Goal: Task Accomplishment & Management: Complete application form

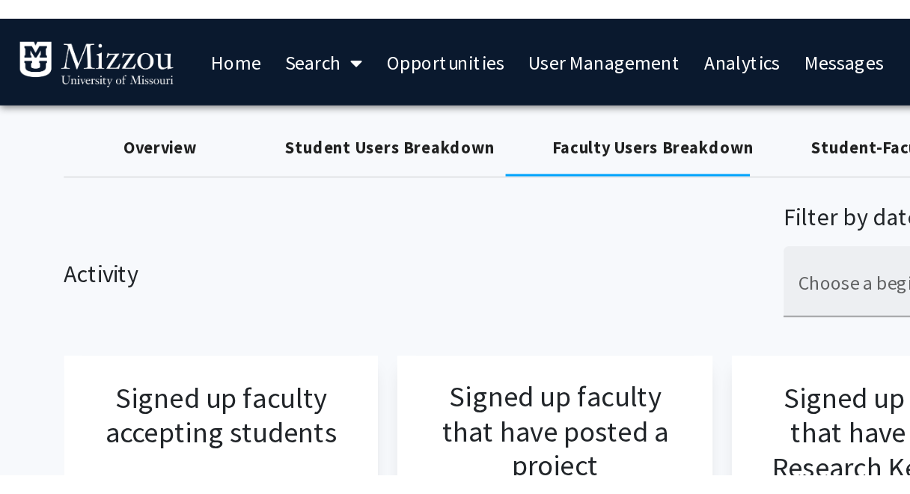
scroll to position [601, 0]
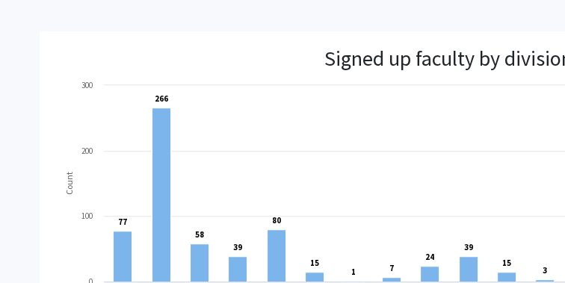
drag, startPoint x: 0, startPoint y: 0, endPoint x: 156, endPoint y: 19, distance: 156.8
click at [156, 19] on div "Activity Filter by date range: help Choose a beginning date Choose an end date …" at bounding box center [449, 144] width 818 height 1263
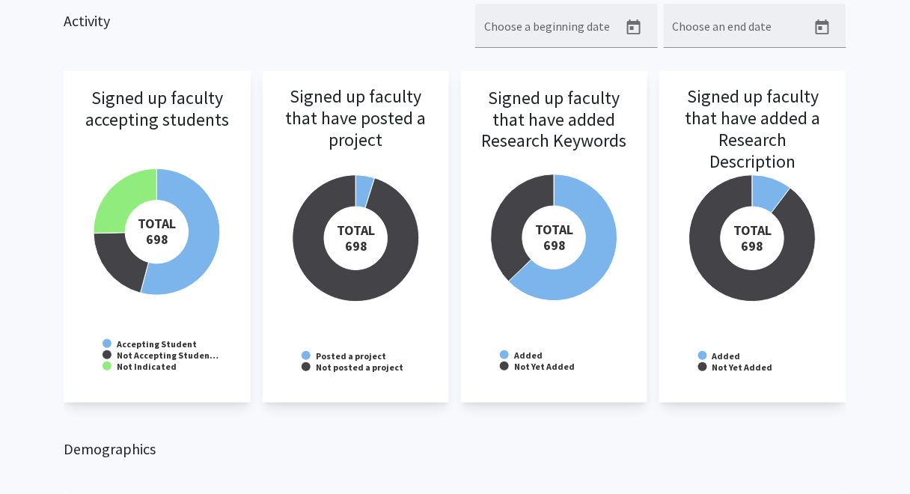
scroll to position [0, 0]
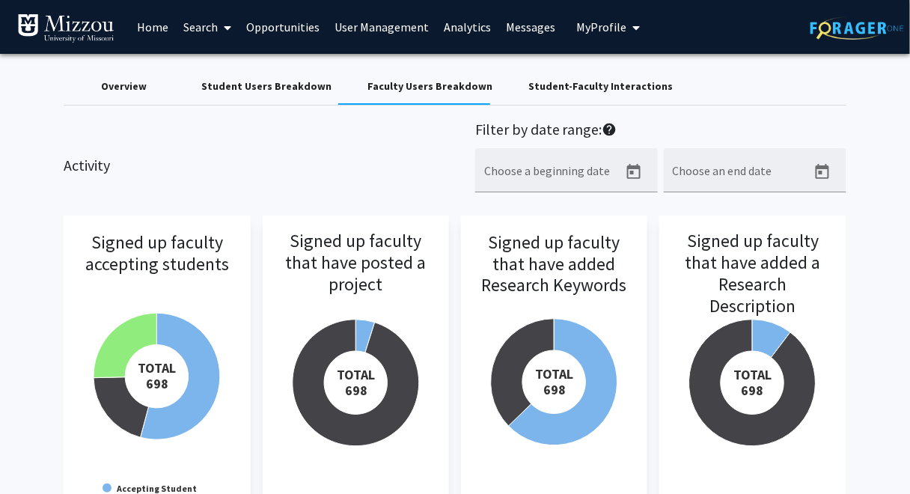
click at [565, 25] on span "My Profile" at bounding box center [601, 26] width 50 height 15
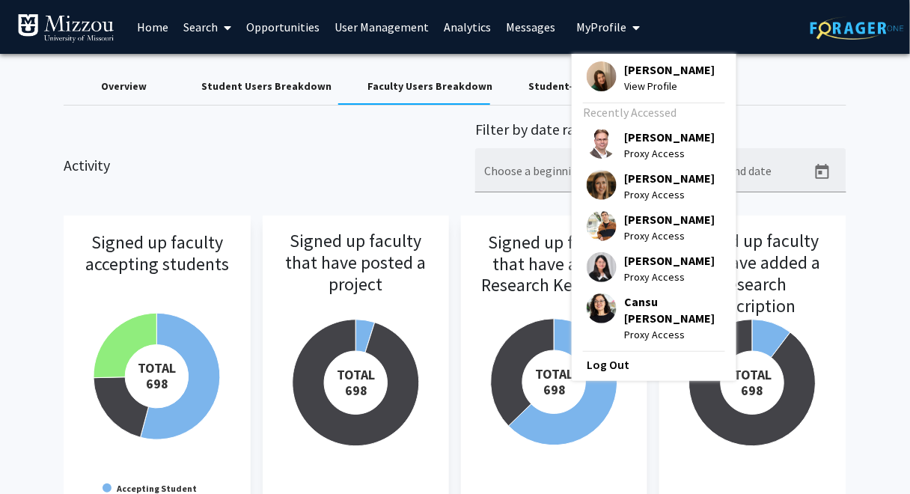
click at [565, 66] on span "[PERSON_NAME]" at bounding box center [669, 69] width 91 height 16
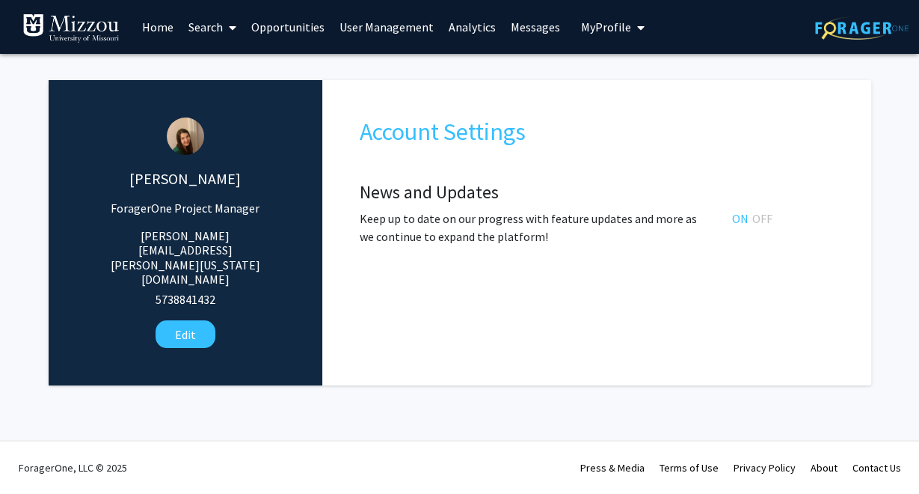
click at [405, 29] on link "User Management" at bounding box center [386, 27] width 109 height 52
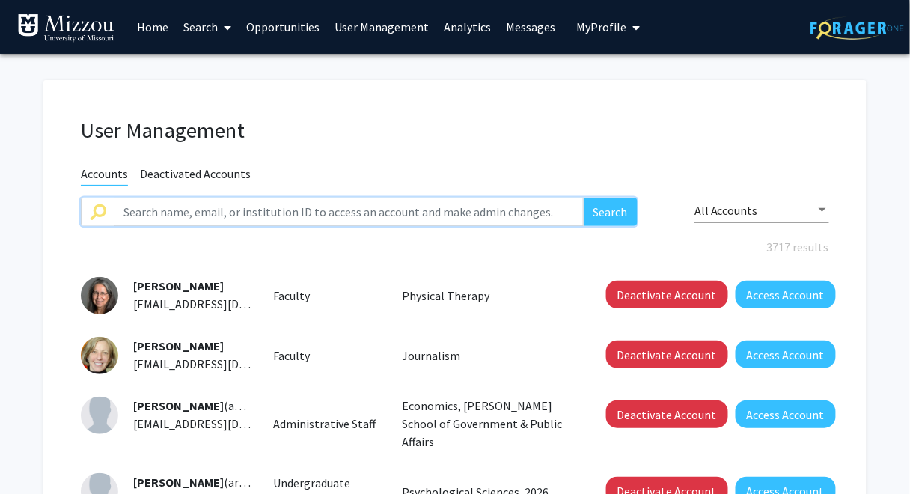
click at [414, 207] on input "text" at bounding box center [348, 211] width 469 height 28
type input "faculty mentor"
click at [565, 197] on button "Search" at bounding box center [610, 211] width 54 height 28
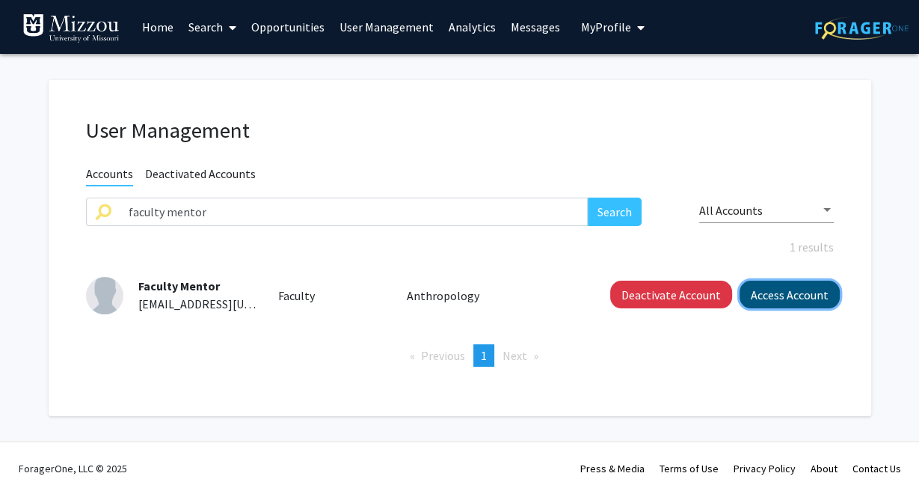
click at [565, 283] on button "Access Account" at bounding box center [790, 295] width 100 height 28
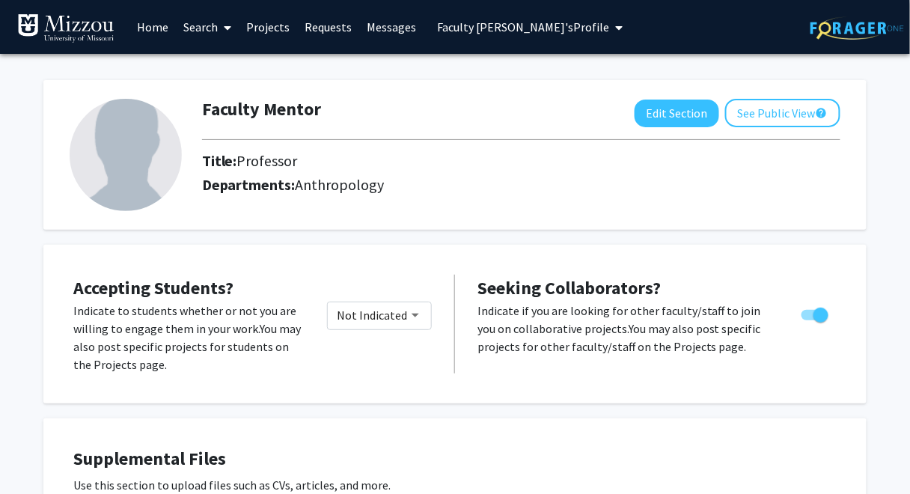
click at [153, 28] on link "Home" at bounding box center [152, 27] width 46 height 52
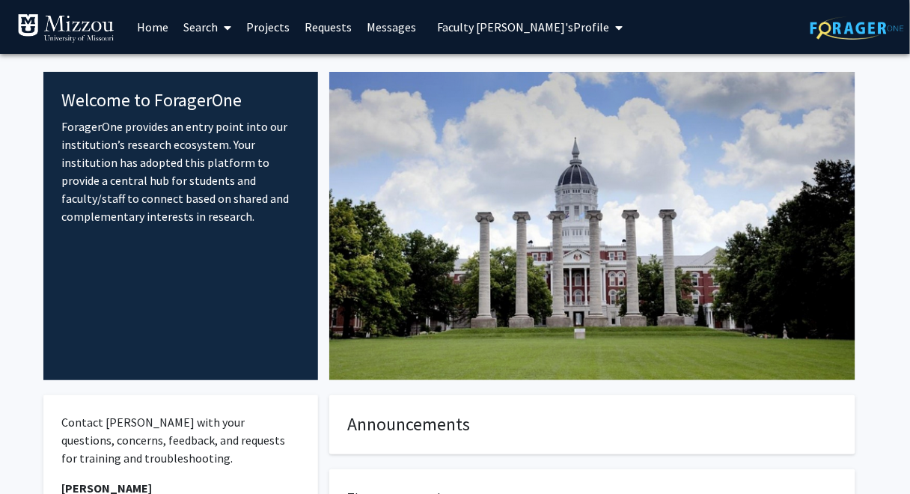
click at [457, 25] on span "Faculty [PERSON_NAME]'s Profile" at bounding box center [523, 26] width 172 height 15
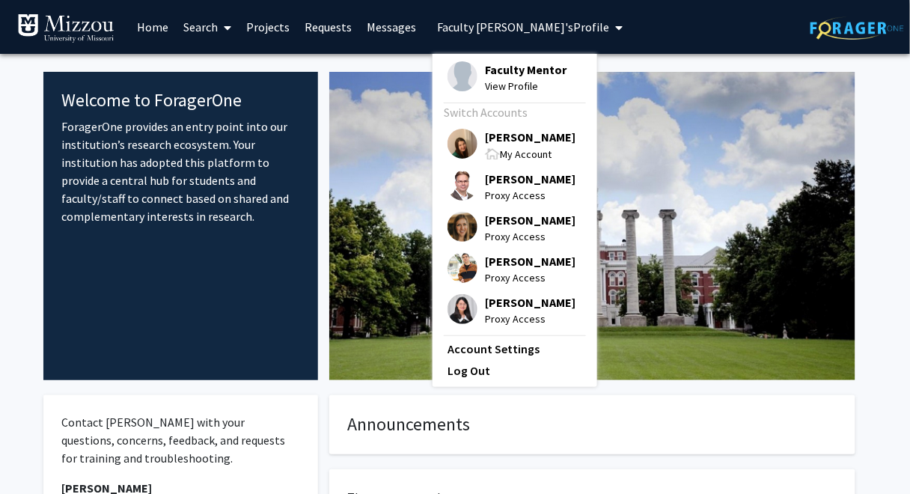
click at [507, 85] on span "View Profile" at bounding box center [526, 86] width 82 height 16
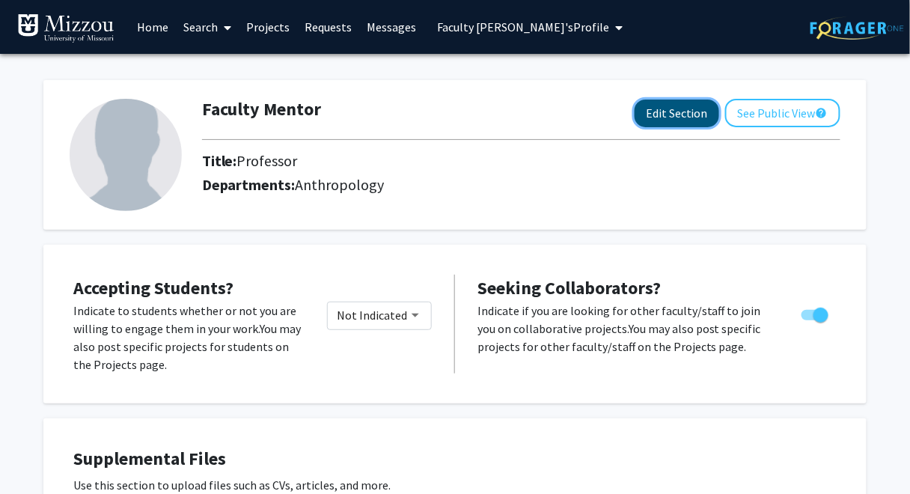
click at [565, 123] on button "Edit Section" at bounding box center [676, 113] width 85 height 28
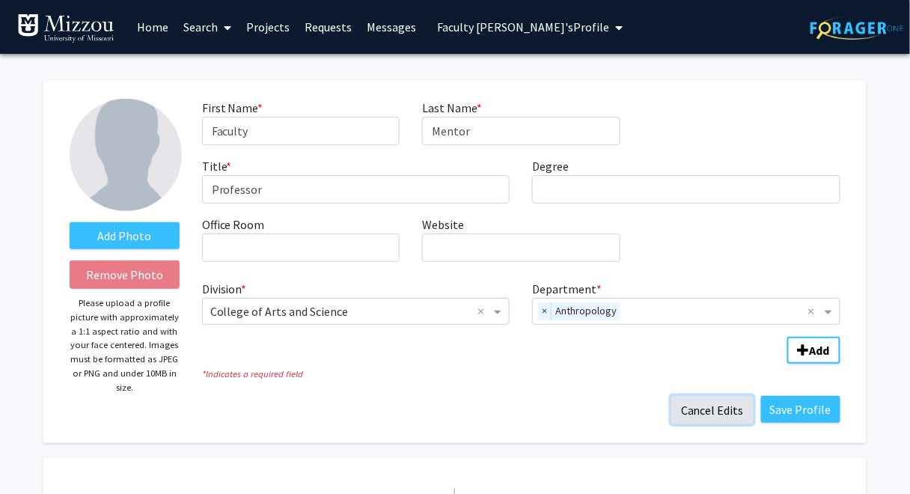
click at [565, 283] on button "Cancel Edits" at bounding box center [712, 410] width 82 height 28
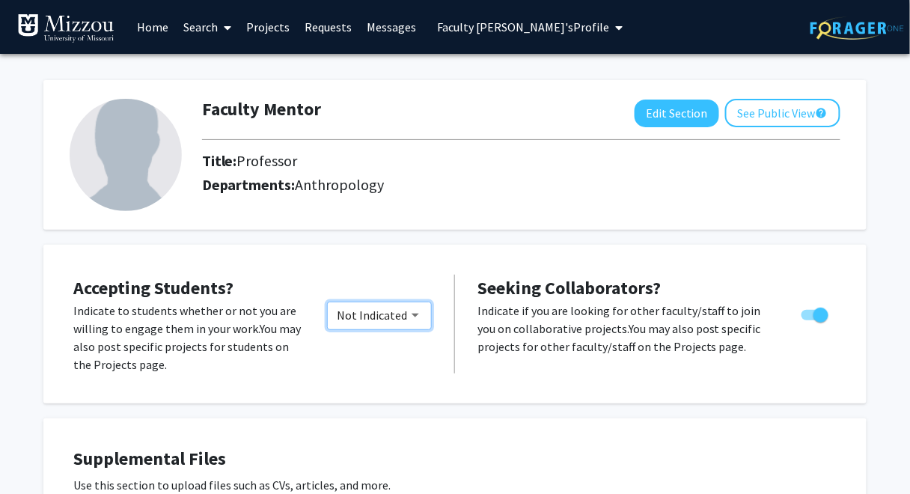
click at [411, 283] on div "Would you like to permit student requests?" at bounding box center [414, 315] width 13 height 12
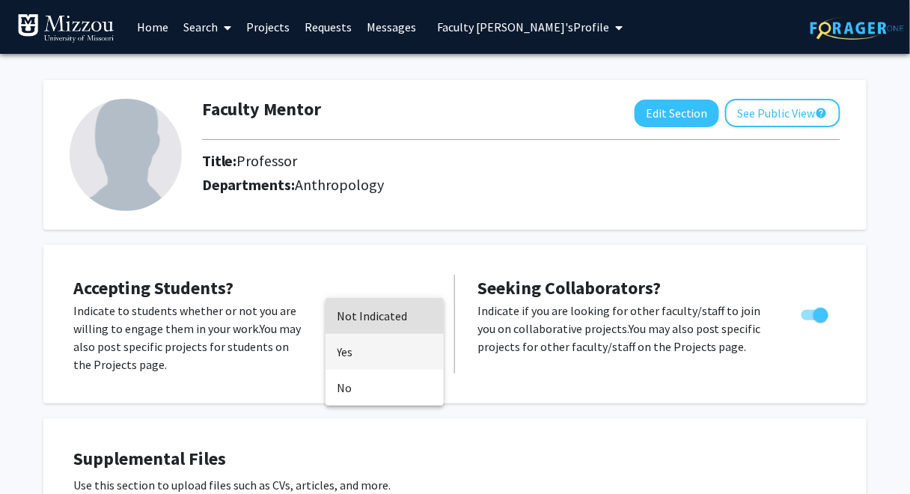
click at [351, 283] on span "Yes" at bounding box center [384, 352] width 94 height 36
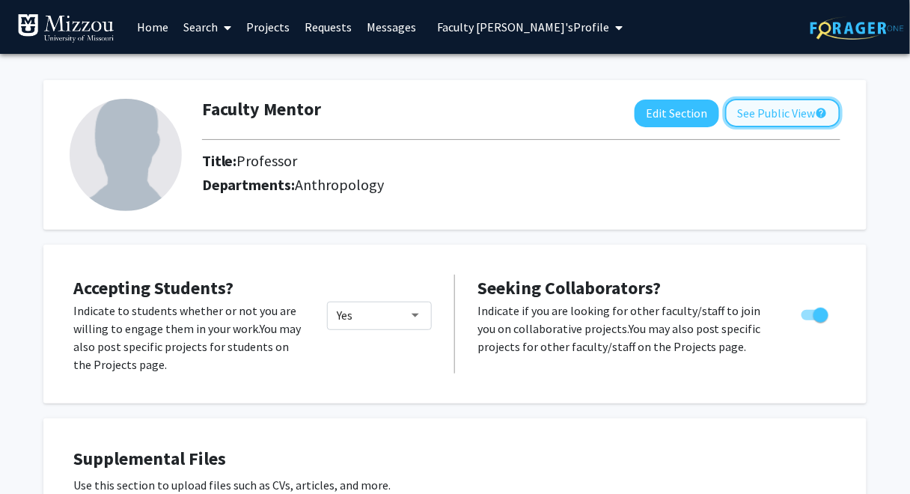
click at [565, 116] on button "See Public View help" at bounding box center [782, 113] width 115 height 28
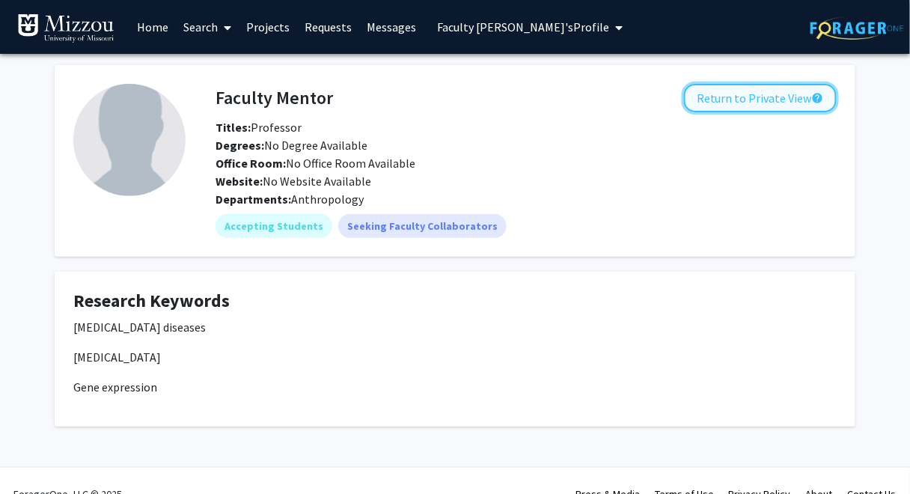
click at [565, 104] on button "Return to Private View help" at bounding box center [760, 98] width 153 height 28
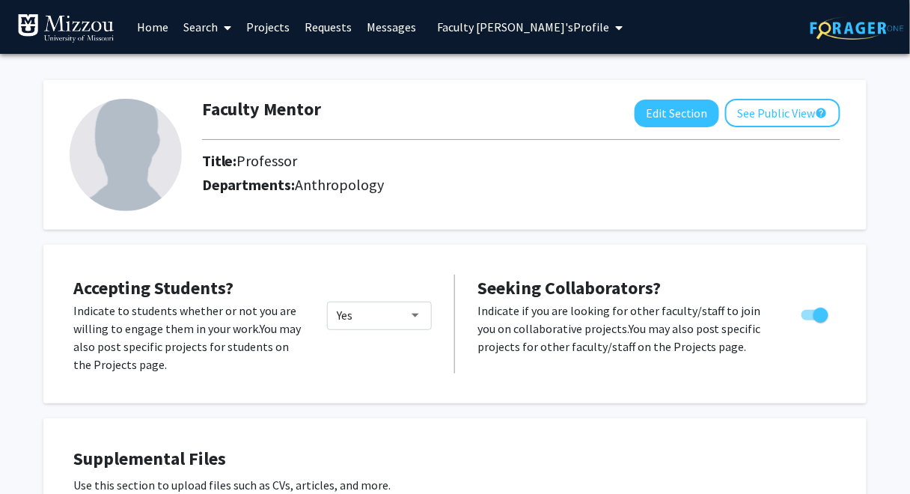
click at [532, 69] on div "Faculty Mentor Edit Section See Public View help Title: Professor Departments: …" at bounding box center [454, 147] width 823 height 165
click at [211, 29] on link "Search" at bounding box center [207, 27] width 63 height 52
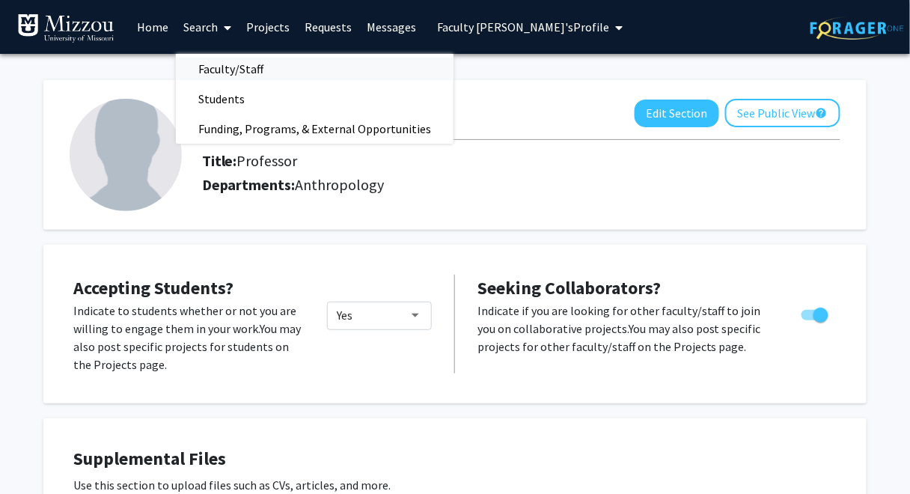
click at [217, 72] on span "Faculty/Staff" at bounding box center [231, 69] width 110 height 30
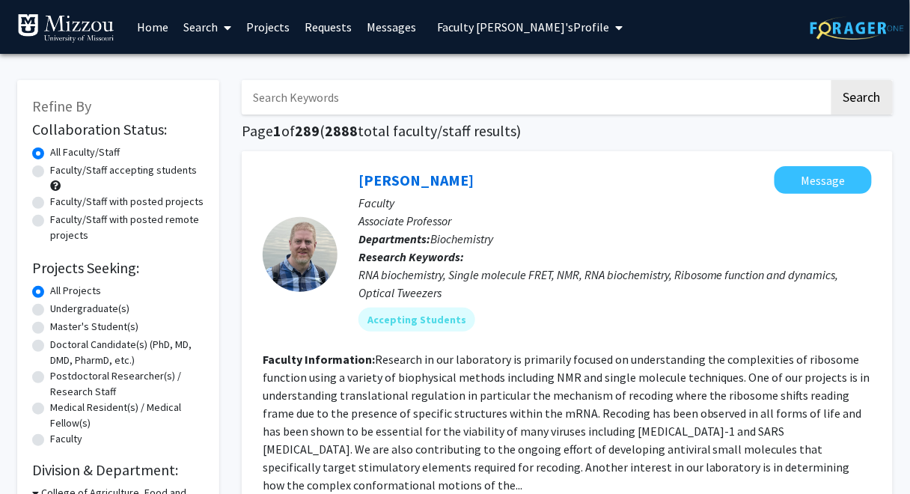
click at [565, 93] on input "Search Keywords" at bounding box center [535, 97] width 587 height 34
click at [565, 98] on input "Search Keywords" at bounding box center [535, 97] width 587 height 34
type input "human centered design"
click at [565, 80] on button "Search" at bounding box center [861, 97] width 61 height 34
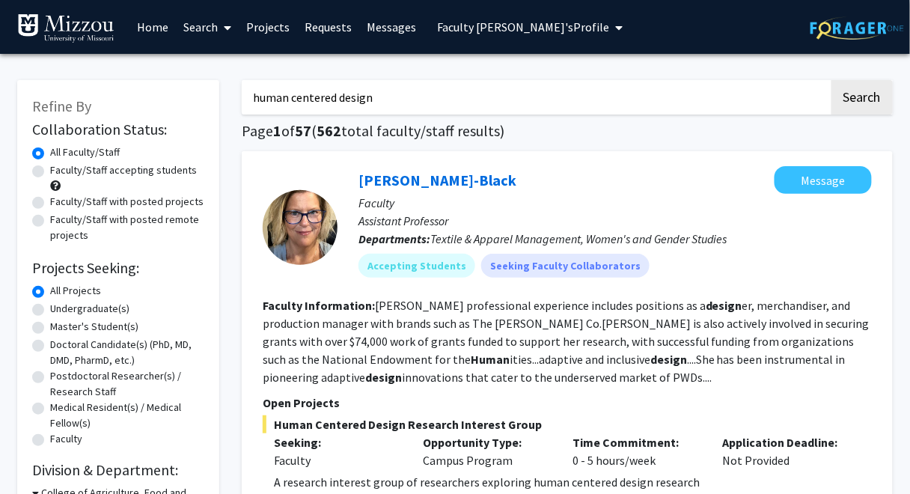
click at [447, 92] on input "human centered design" at bounding box center [535, 97] width 587 height 34
click at [204, 27] on link "Search" at bounding box center [207, 27] width 63 height 52
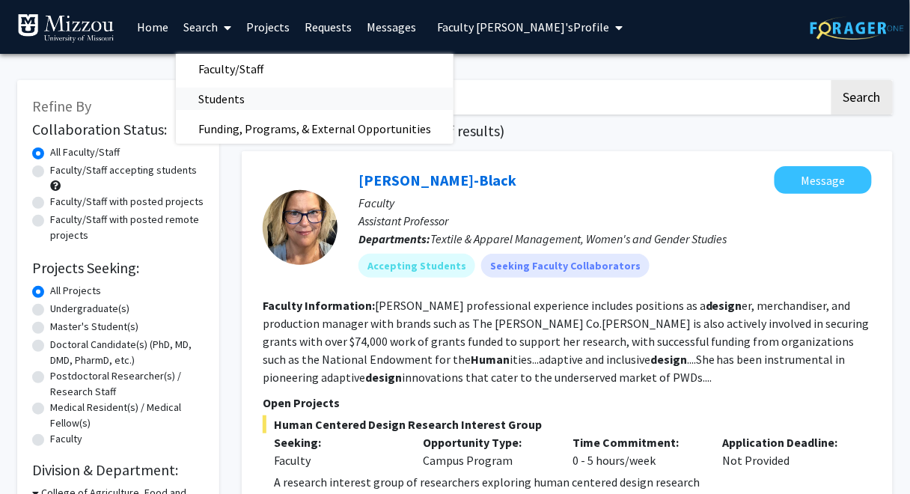
click at [217, 102] on span "Students" at bounding box center [221, 99] width 91 height 30
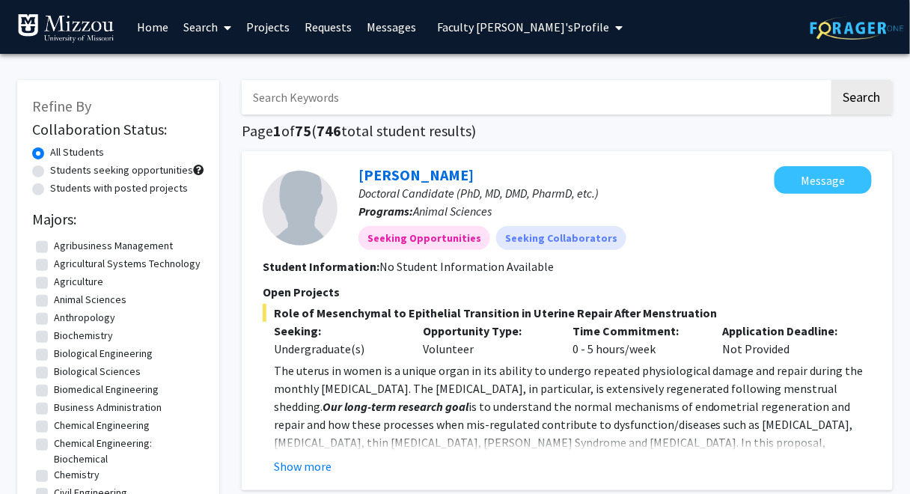
click at [200, 28] on link "Search" at bounding box center [207, 27] width 63 height 52
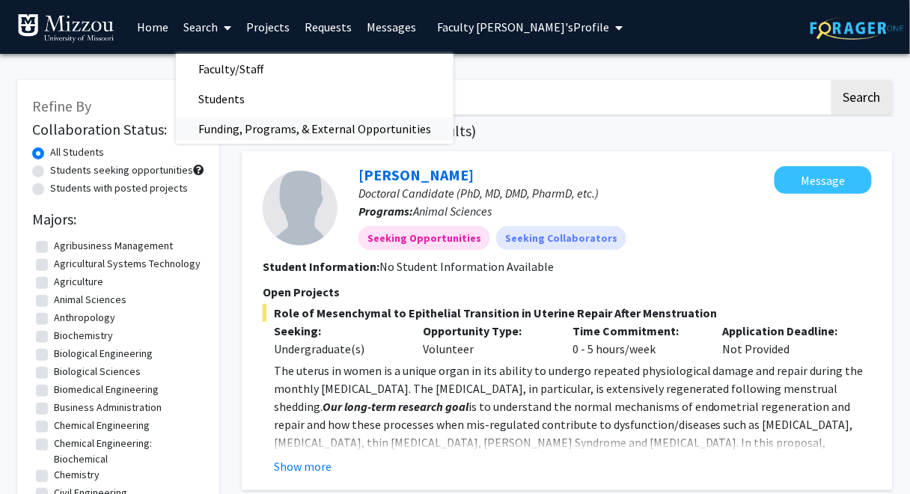
click at [212, 134] on span "Funding, Programs, & External Opportunities" at bounding box center [315, 129] width 278 height 30
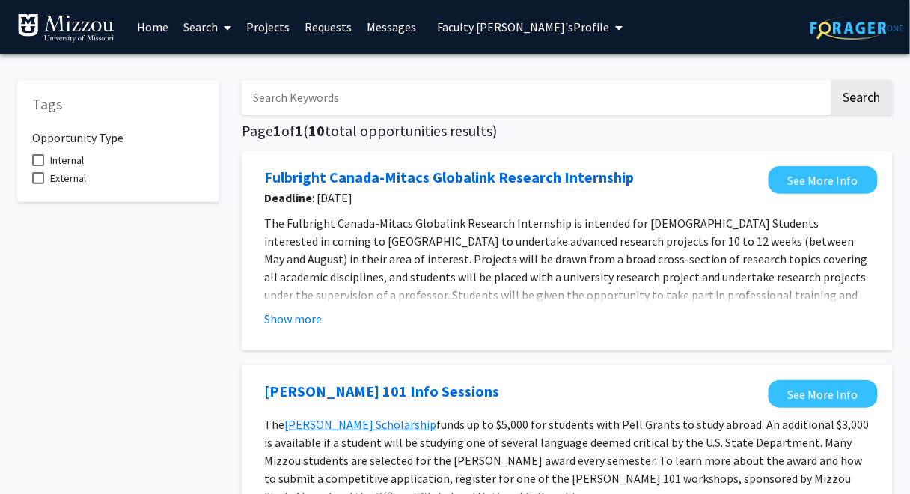
click at [271, 28] on link "Projects" at bounding box center [268, 27] width 58 height 52
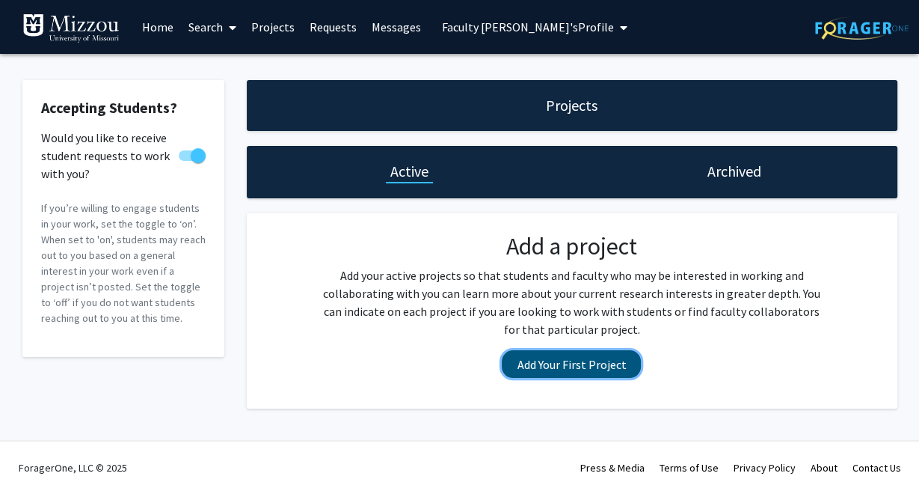
drag, startPoint x: 609, startPoint y: 368, endPoint x: 592, endPoint y: 367, distance: 17.3
click at [565, 283] on button "Add Your First Project" at bounding box center [571, 364] width 139 height 28
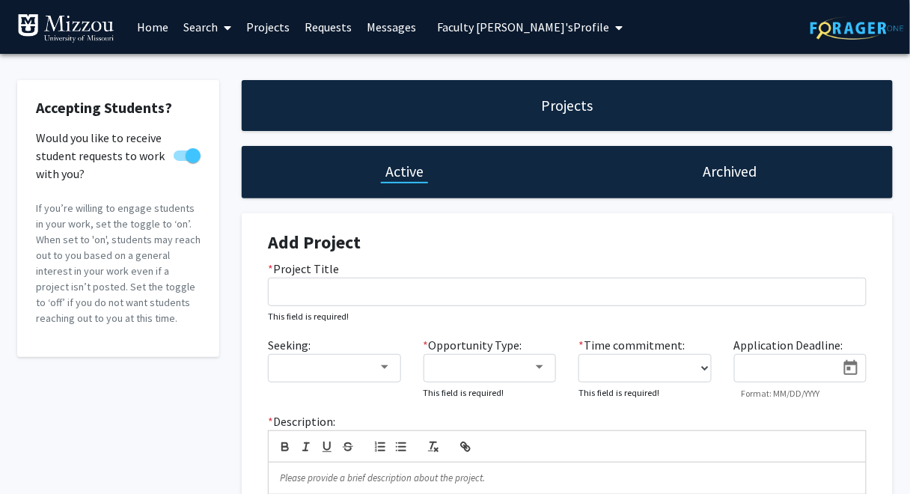
drag, startPoint x: 916, startPoint y: 176, endPoint x: 637, endPoint y: 257, distance: 290.7
click at [565, 257] on form "Add Project * Project Title This field is required! Seeking: * Opportunity Type…" at bounding box center [567, 409] width 598 height 354
click at [537, 283] on div at bounding box center [539, 367] width 13 height 12
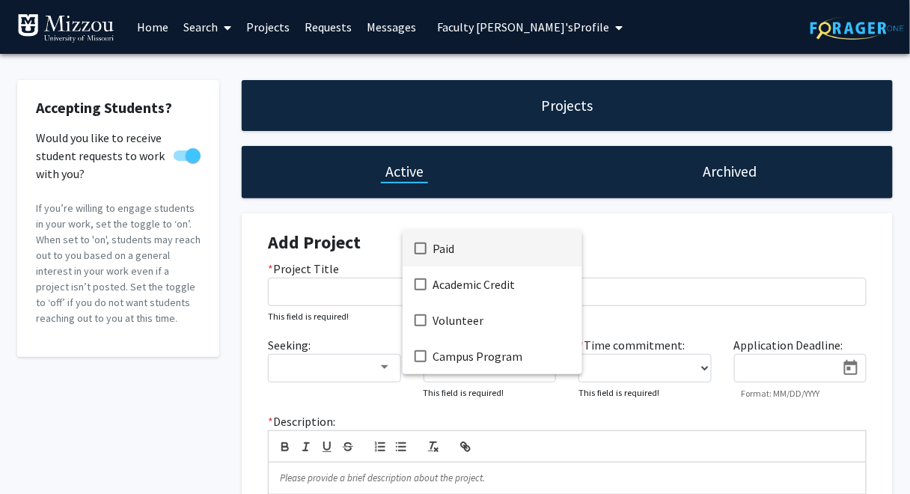
click at [551, 283] on div at bounding box center [455, 247] width 910 height 494
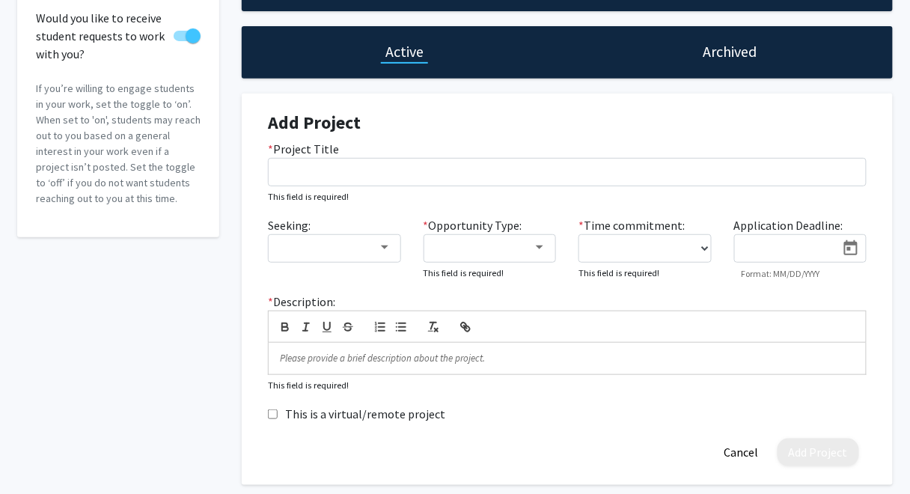
scroll to position [144, 0]
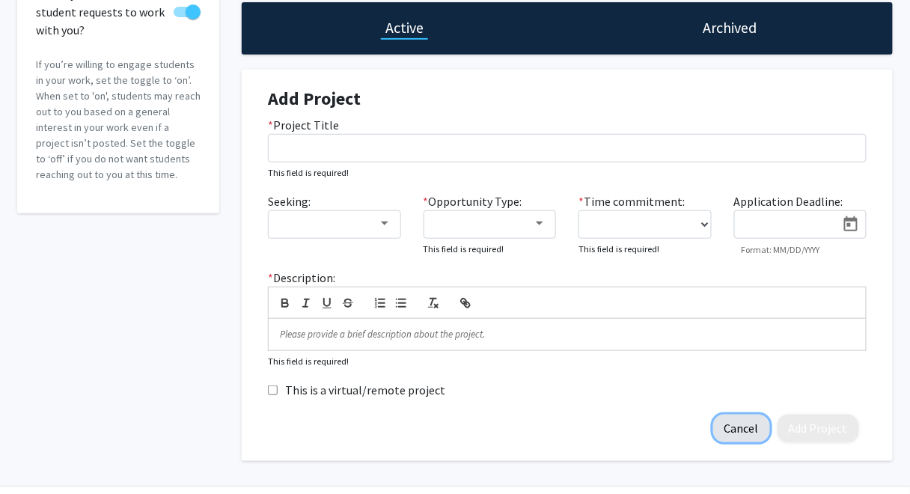
click at [565, 283] on button "Cancel" at bounding box center [741, 428] width 57 height 28
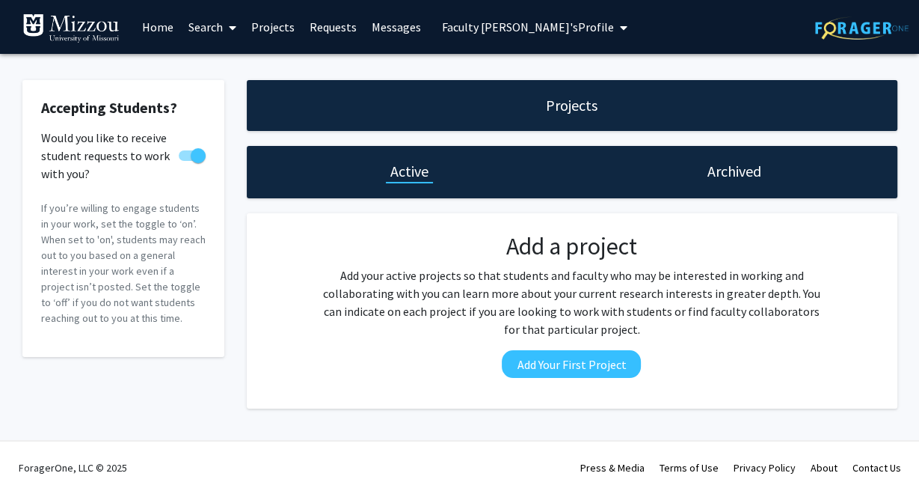
click at [460, 27] on span "Faculty [PERSON_NAME]'s Profile" at bounding box center [528, 26] width 172 height 15
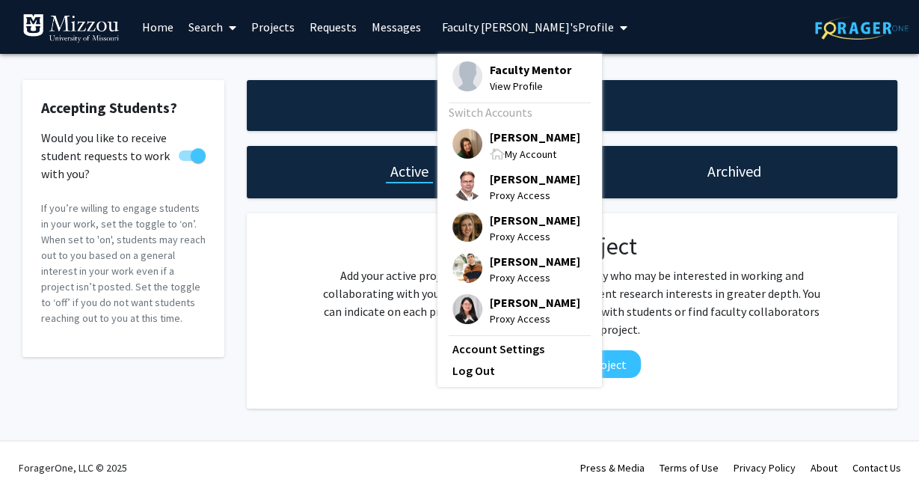
click at [514, 139] on span "[PERSON_NAME]" at bounding box center [535, 137] width 91 height 16
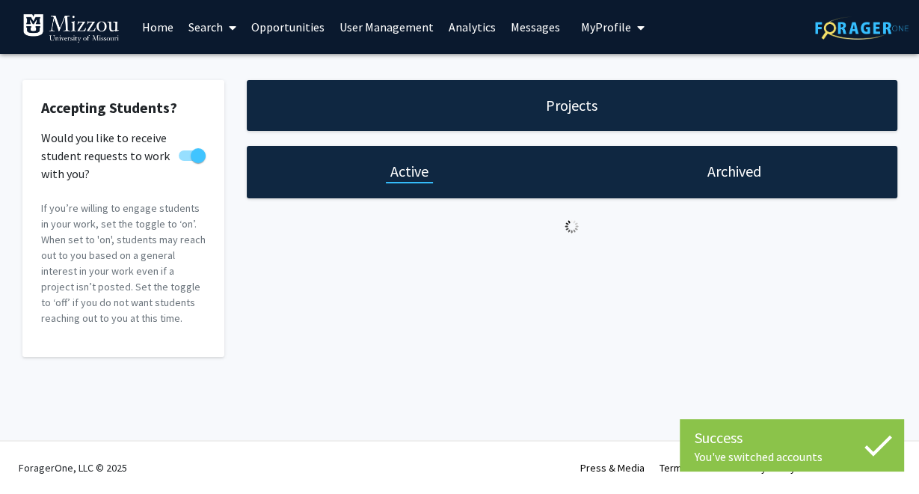
checkbox input "false"
click at [397, 28] on link "User Management" at bounding box center [386, 27] width 109 height 52
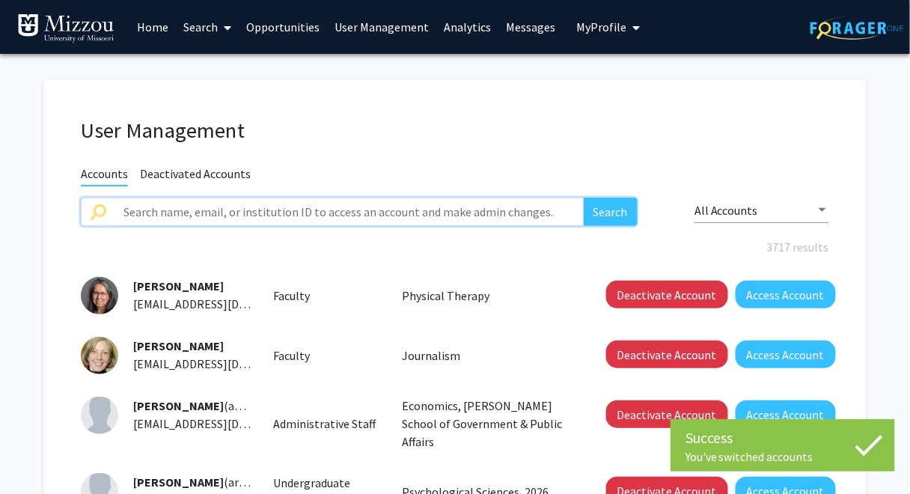
click at [407, 209] on input "text" at bounding box center [348, 211] width 469 height 28
type input "[PERSON_NAME]"
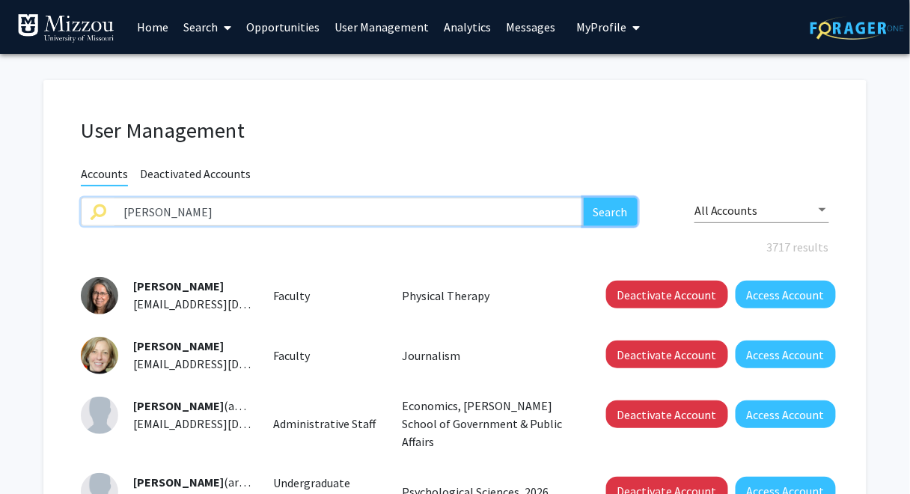
click at [565, 210] on button "Search" at bounding box center [610, 211] width 54 height 28
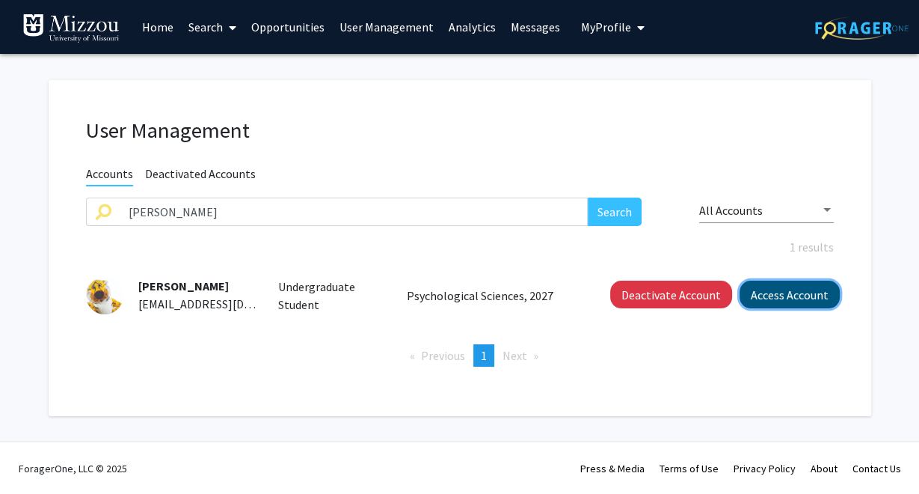
click at [565, 283] on button "Access Account" at bounding box center [790, 295] width 100 height 28
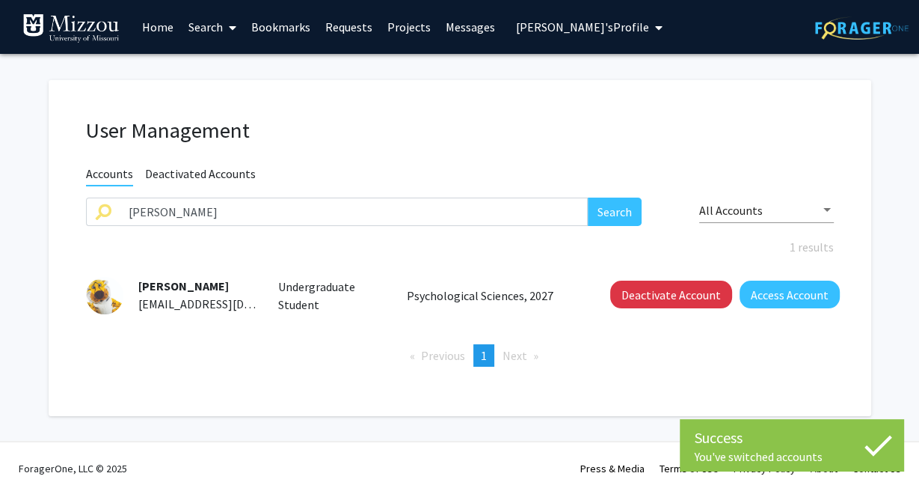
click at [560, 29] on span "[PERSON_NAME]'s Profile" at bounding box center [582, 26] width 133 height 15
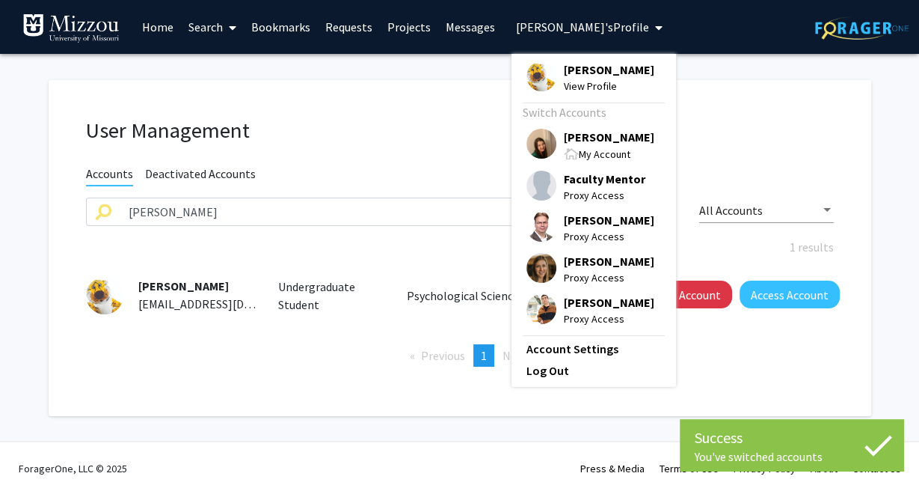
click at [565, 85] on span "View Profile" at bounding box center [609, 86] width 91 height 16
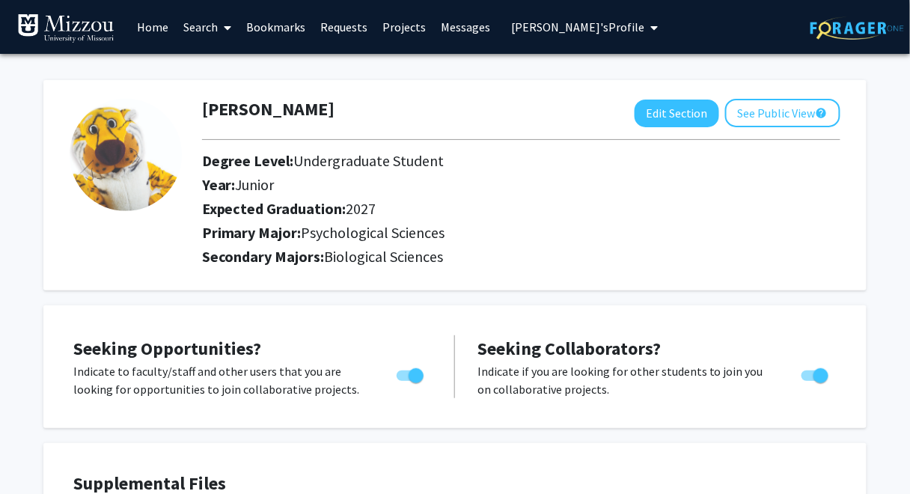
click at [200, 28] on link "Search" at bounding box center [207, 27] width 63 height 52
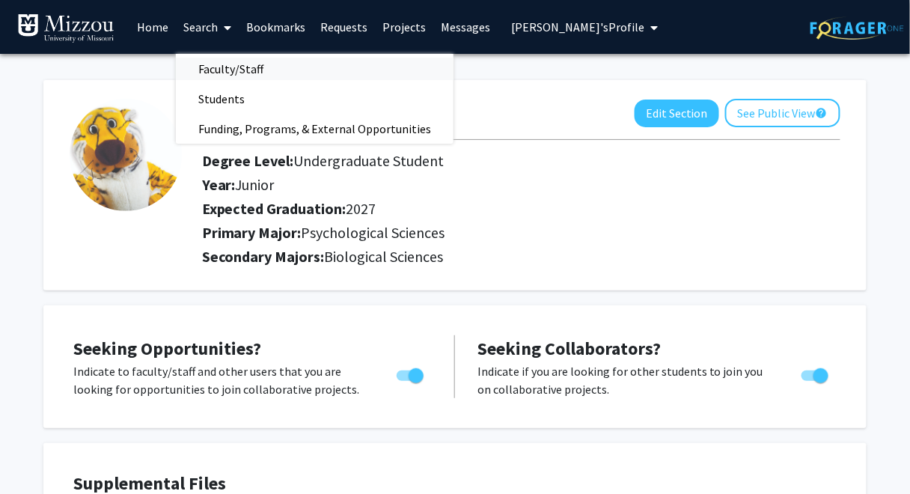
click at [217, 70] on span "Faculty/Staff" at bounding box center [231, 69] width 110 height 30
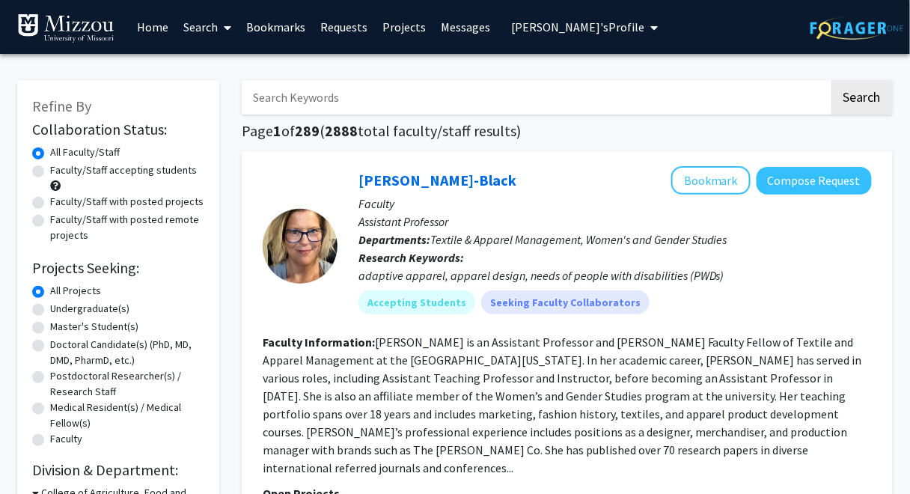
click at [565, 181] on button "Compose Request" at bounding box center [813, 181] width 115 height 28
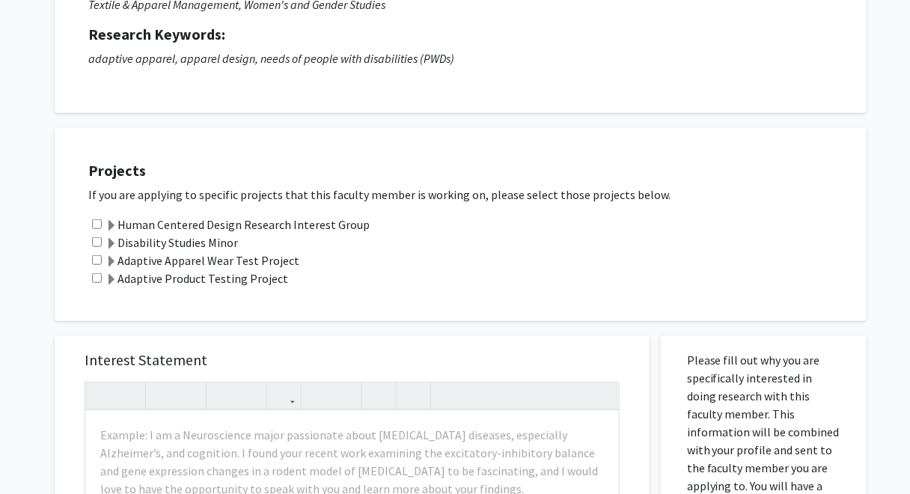
scroll to position [184, 0]
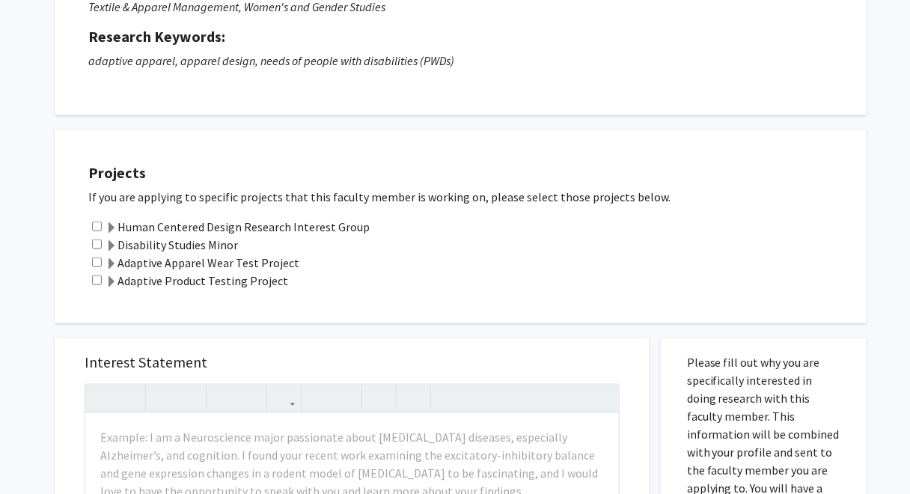
click at [101, 262] on input "checkbox" at bounding box center [97, 262] width 10 height 10
checkbox input "true"
click at [98, 280] on input "checkbox" at bounding box center [97, 280] width 10 height 10
checkbox input "true"
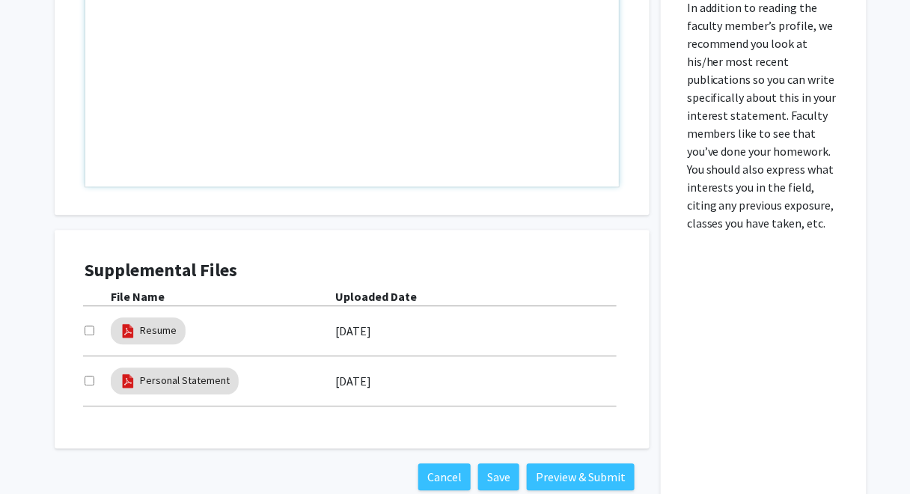
scroll to position [758, 0]
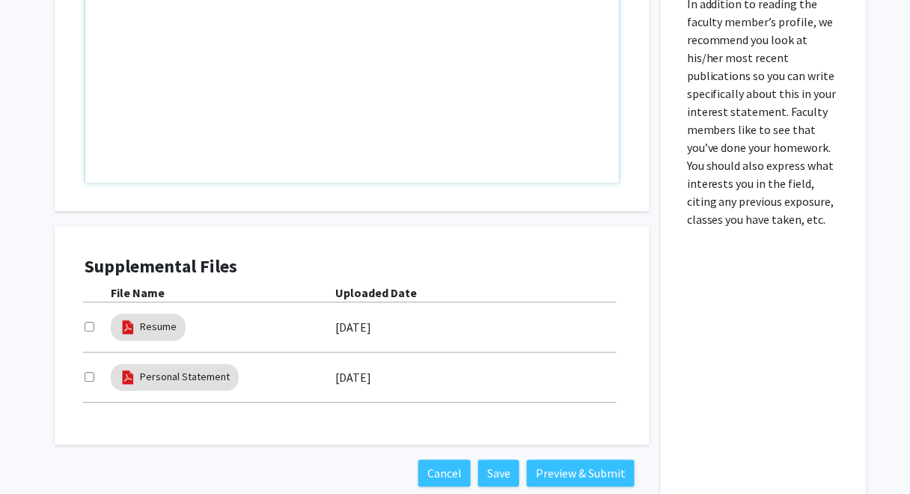
click at [510, 85] on div "Note to users with screen readers: Please press Alt+0 or Option+0 to deactivate…" at bounding box center [351, 10] width 533 height 343
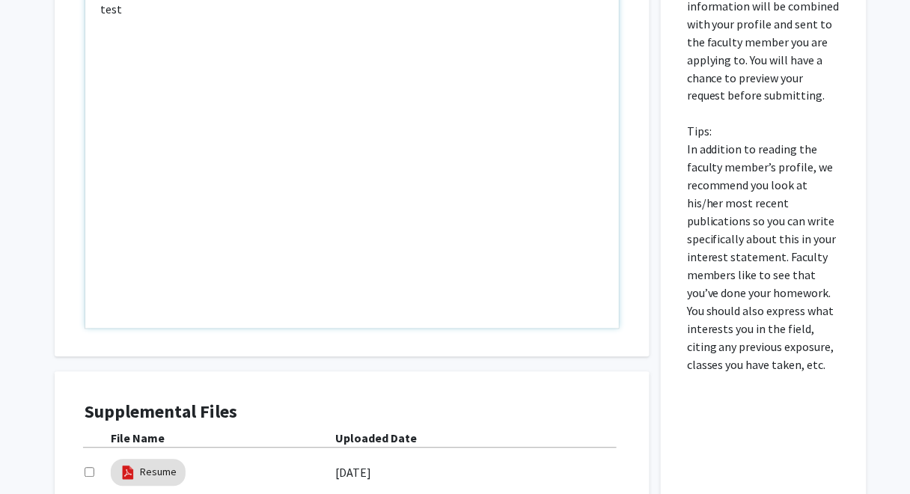
type textarea "test"
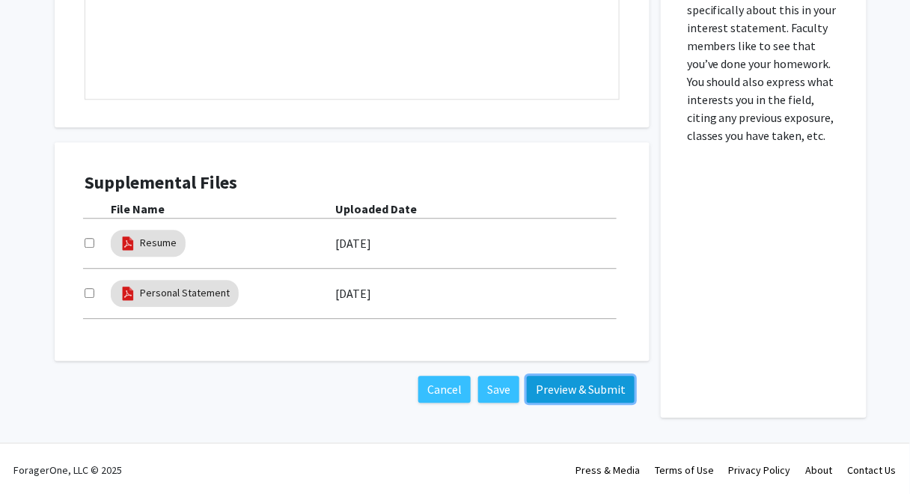
click at [565, 283] on button "Preview & Submit" at bounding box center [581, 389] width 108 height 27
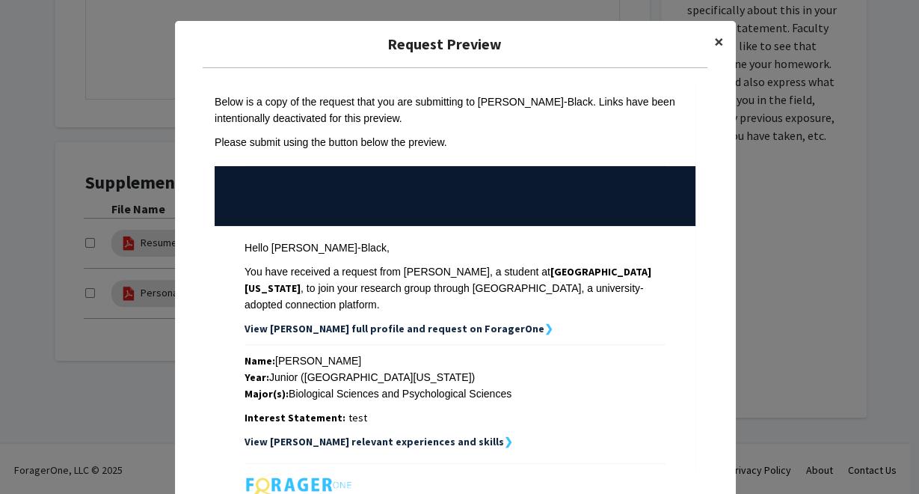
click at [565, 43] on span "×" at bounding box center [719, 41] width 10 height 23
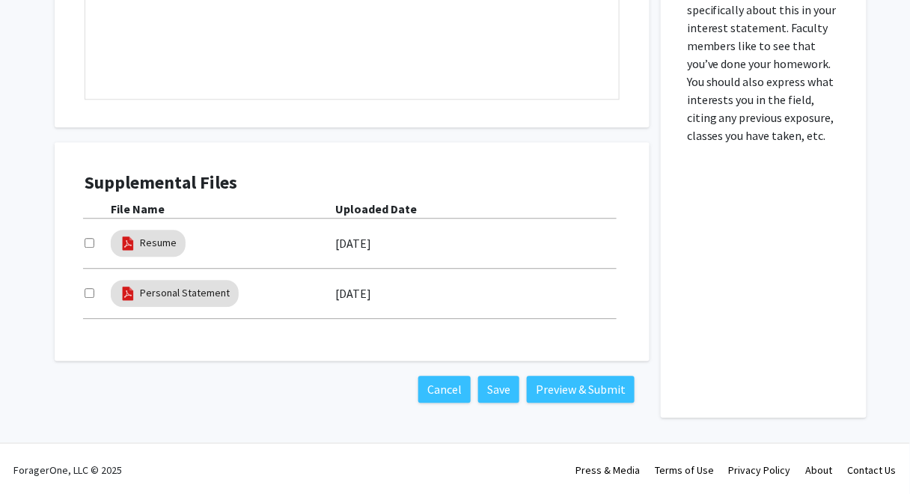
click at [565, 43] on div "Interest Statement test test Insert link Remove link Supplemental Files File Na…" at bounding box center [351, 42] width 617 height 752
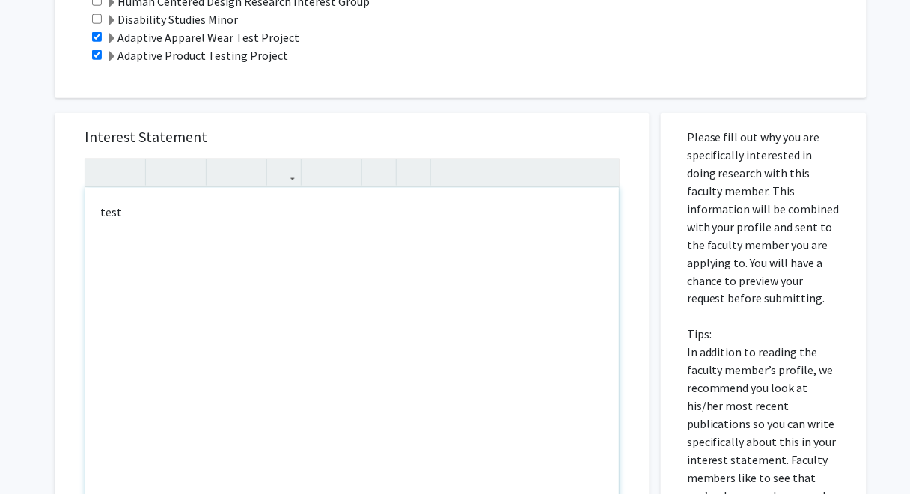
click at [141, 209] on div "test" at bounding box center [351, 359] width 533 height 343
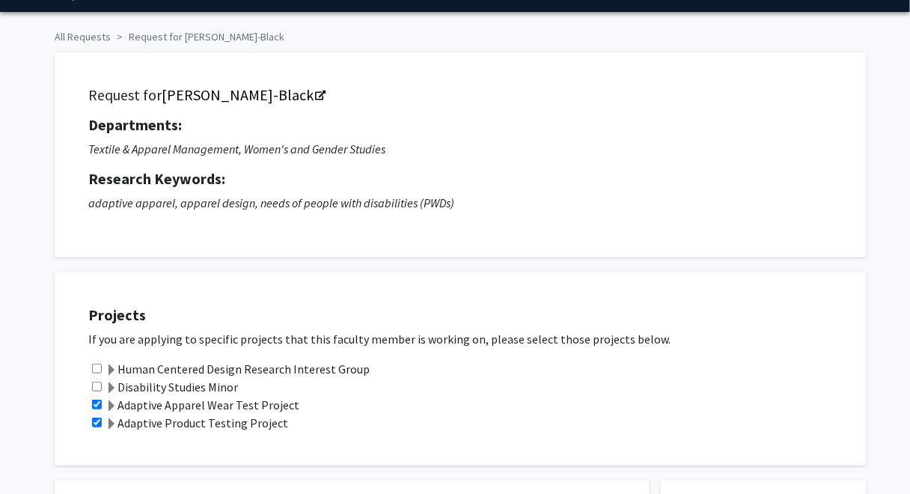
scroll to position [0, 0]
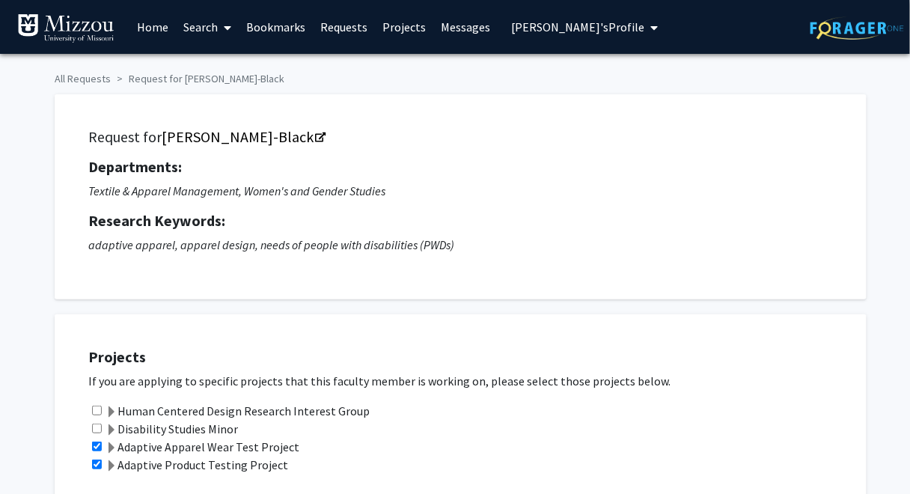
click at [565, 27] on span "[PERSON_NAME]'s Profile" at bounding box center [577, 26] width 133 height 15
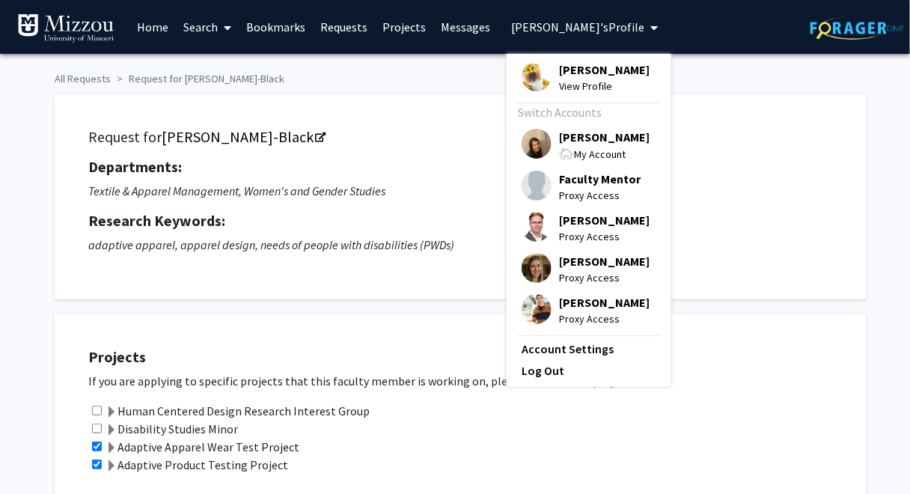
click at [565, 138] on span "[PERSON_NAME]" at bounding box center [604, 137] width 91 height 16
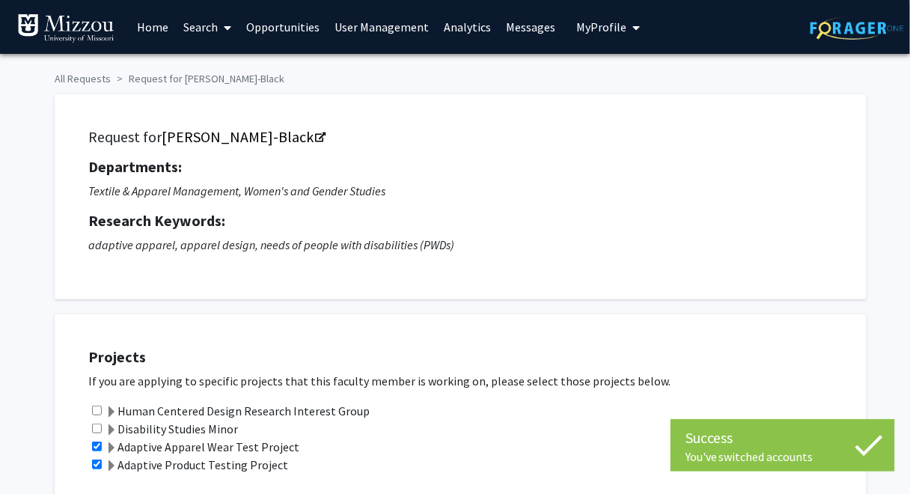
click at [565, 25] on span "My Profile" at bounding box center [601, 26] width 50 height 15
click at [565, 27] on span "My Profile" at bounding box center [601, 26] width 50 height 15
click at [524, 94] on div "Request for [PERSON_NAME]-Black Departments: Textile & Apparel Management, Wome…" at bounding box center [461, 196] width 812 height 205
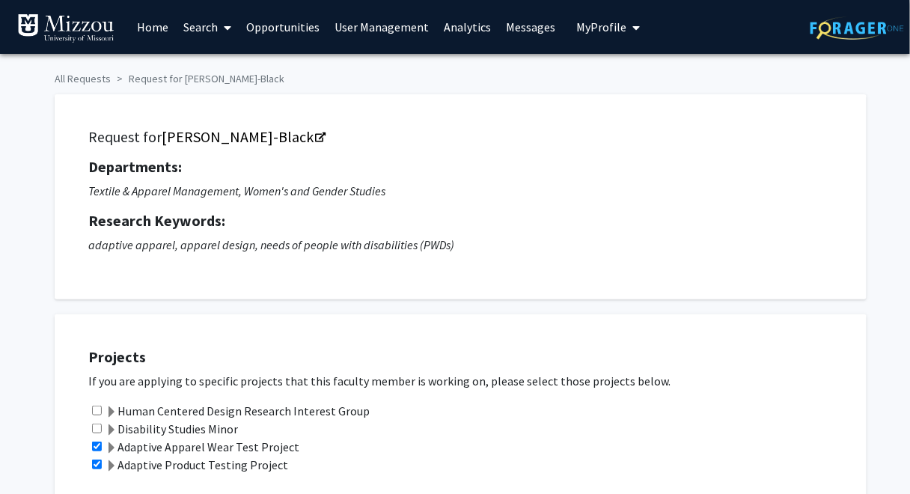
click at [565, 25] on span "My Profile" at bounding box center [601, 26] width 50 height 15
click at [544, 67] on ol "All Requests Request for [PERSON_NAME]-Black" at bounding box center [455, 76] width 800 height 22
click at [565, 28] on span "My Profile" at bounding box center [601, 26] width 50 height 15
click at [158, 28] on link "Home" at bounding box center [152, 27] width 46 height 52
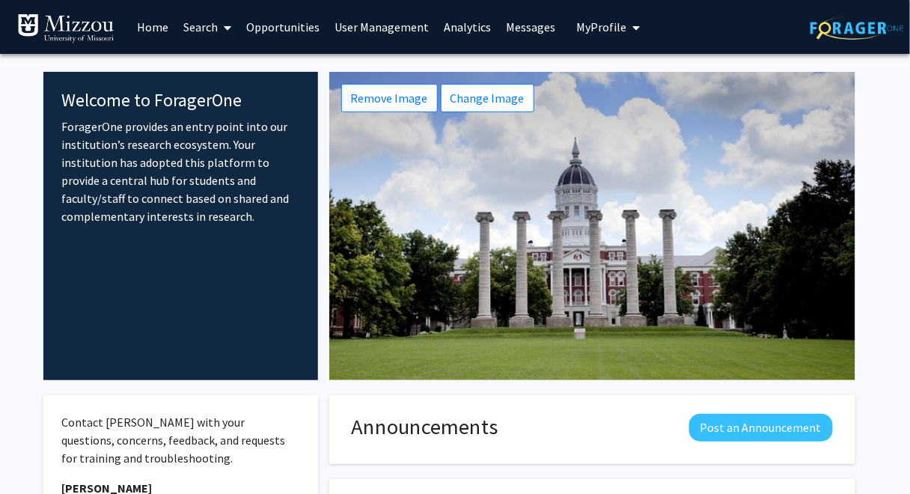
click at [565, 28] on span "My Profile" at bounding box center [601, 26] width 50 height 15
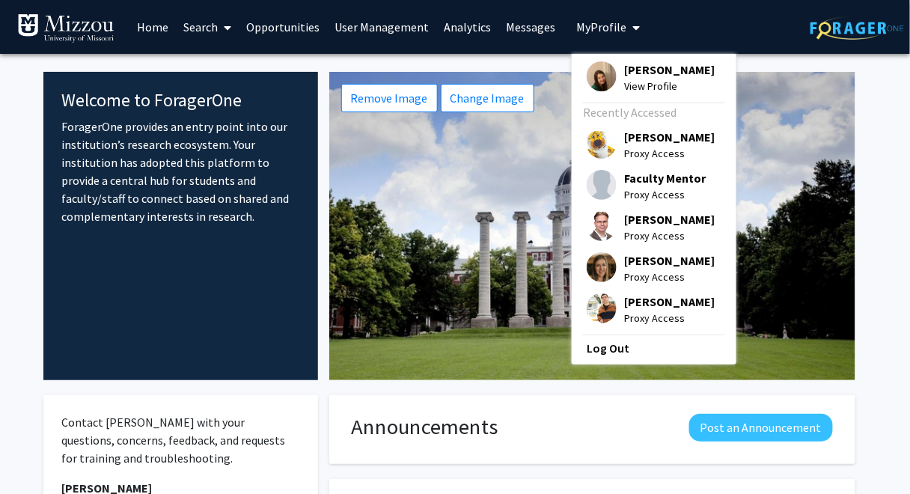
click at [565, 183] on span "Faculty Mentor" at bounding box center [665, 178] width 82 height 16
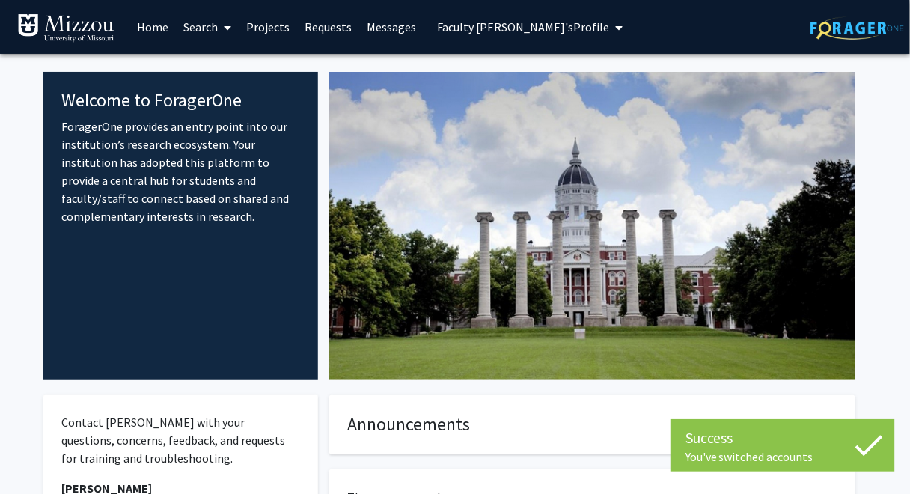
click at [522, 31] on span "Faculty [PERSON_NAME]'s Profile" at bounding box center [523, 26] width 172 height 15
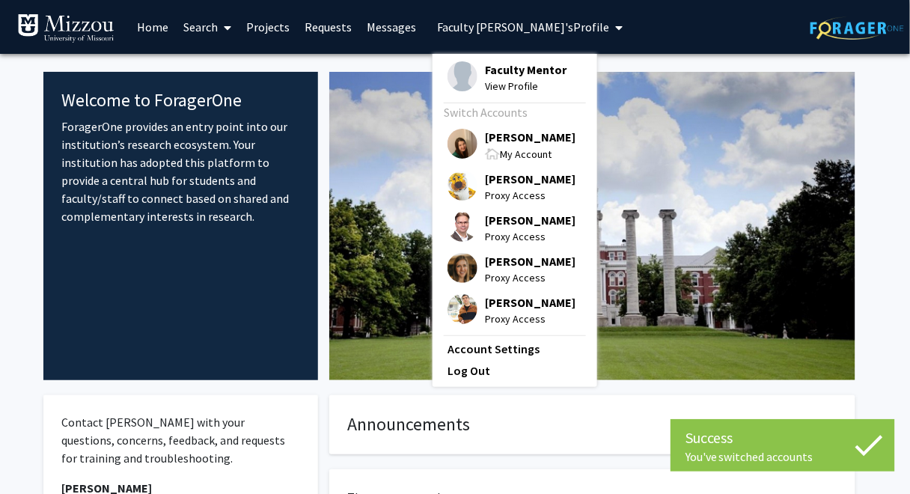
click at [526, 88] on span "View Profile" at bounding box center [526, 86] width 82 height 16
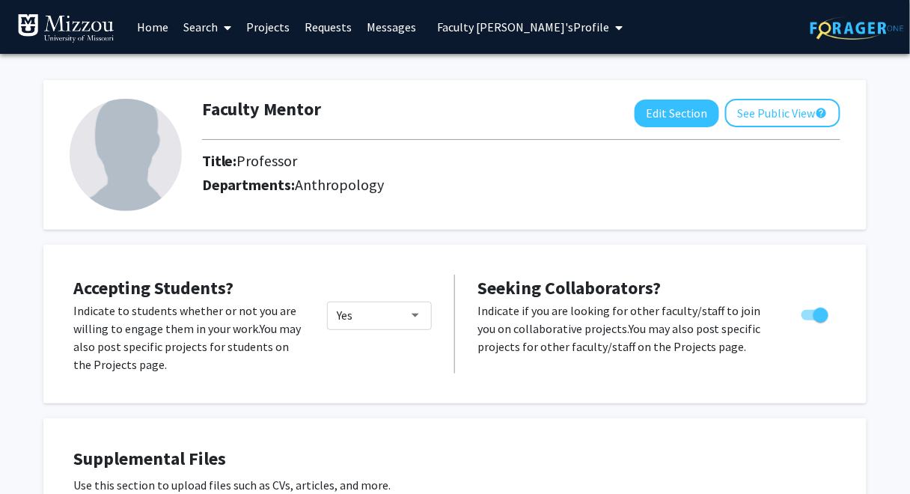
click at [331, 26] on link "Requests" at bounding box center [328, 27] width 62 height 52
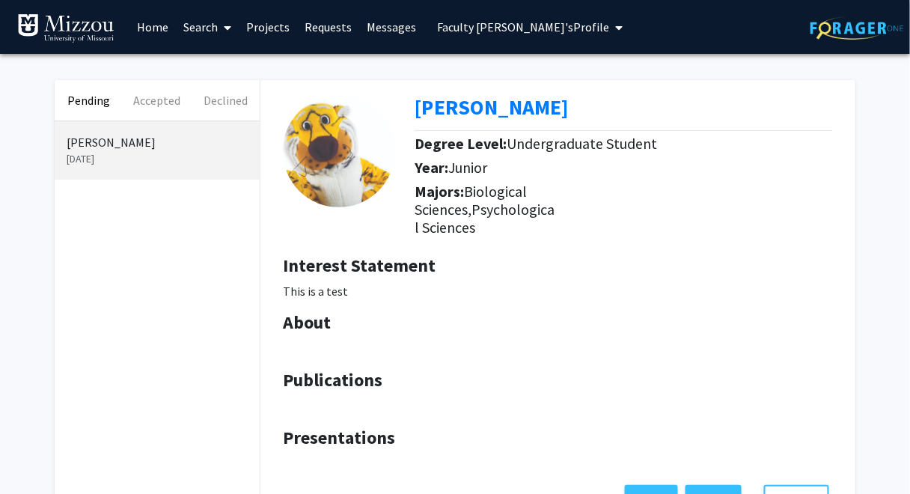
click at [343, 67] on div "Pending Accepted Declined [PERSON_NAME] [DATE] [PERSON_NAME] Degree Level: Unde…" at bounding box center [454, 334] width 823 height 539
drag, startPoint x: 343, startPoint y: 67, endPoint x: 316, endPoint y: 64, distance: 26.4
click at [316, 64] on div "Pending Accepted Declined [PERSON_NAME] [DATE] [PERSON_NAME] Degree Level: Unde…" at bounding box center [455, 345] width 910 height 583
click at [150, 99] on button "Accepted" at bounding box center [157, 100] width 68 height 40
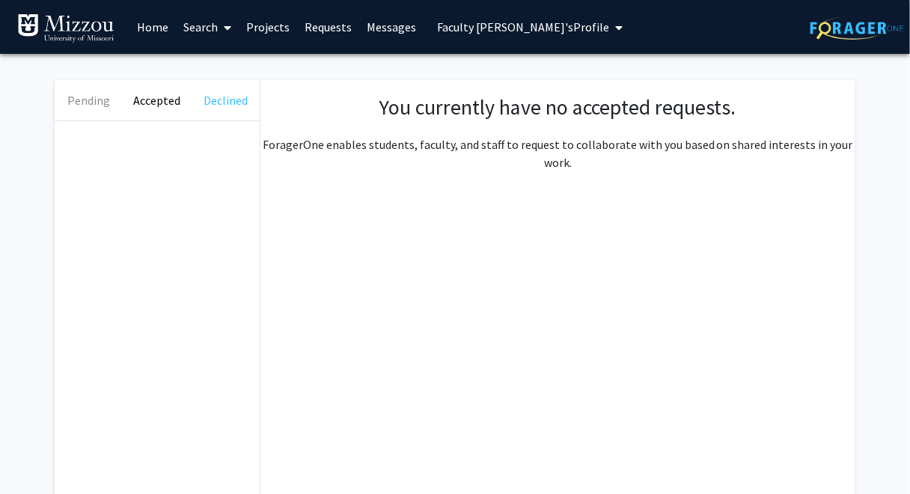
click at [233, 102] on button "Declined" at bounding box center [225, 100] width 68 height 40
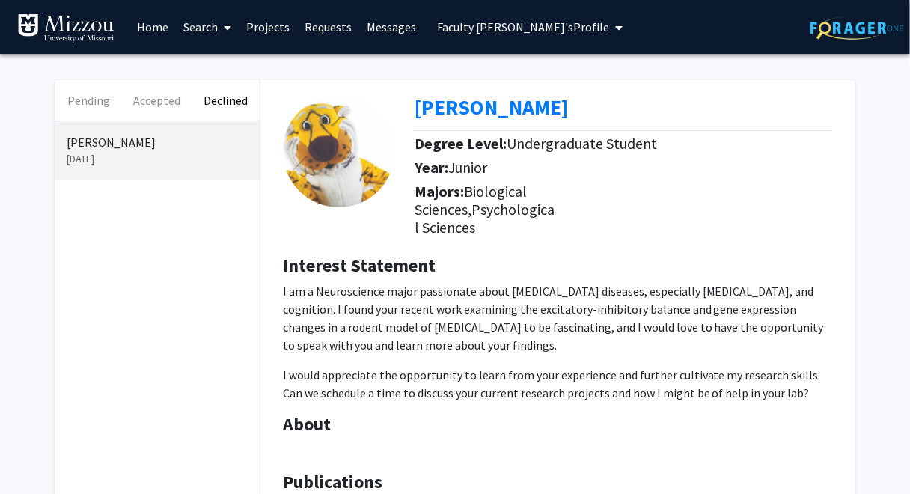
click at [279, 70] on div "Pending Accepted Declined [PERSON_NAME] [DATE] [PERSON_NAME] Degree Level: Unde…" at bounding box center [454, 345] width 823 height 560
click at [393, 29] on link "Messages" at bounding box center [391, 27] width 64 height 52
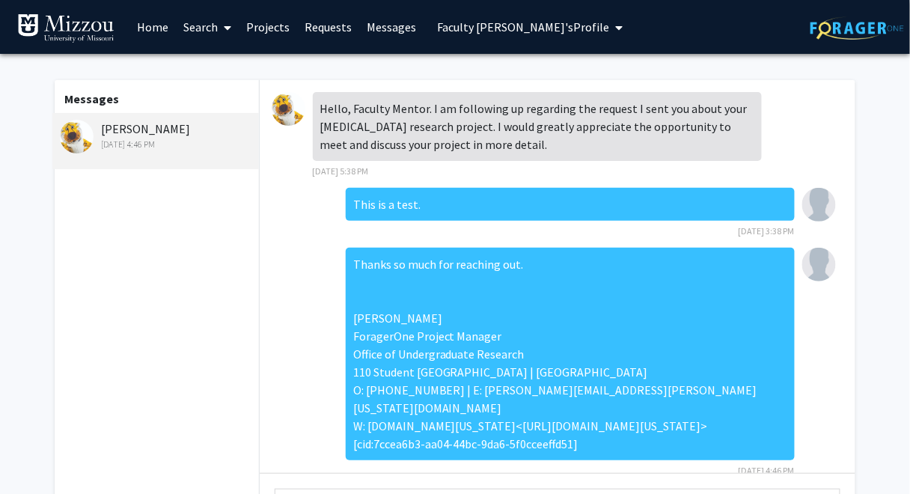
scroll to position [8, 0]
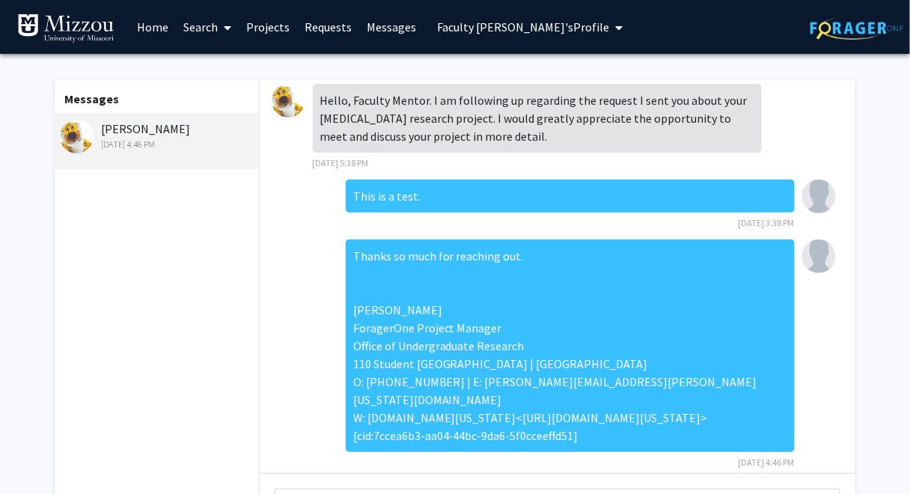
click at [511, 67] on div "Messages [PERSON_NAME] [DATE] 4:46 PM Hello, Faculty Mentor. I am following up …" at bounding box center [454, 345] width 823 height 583
click at [525, 28] on span "Faculty [PERSON_NAME]'s Profile" at bounding box center [523, 26] width 172 height 15
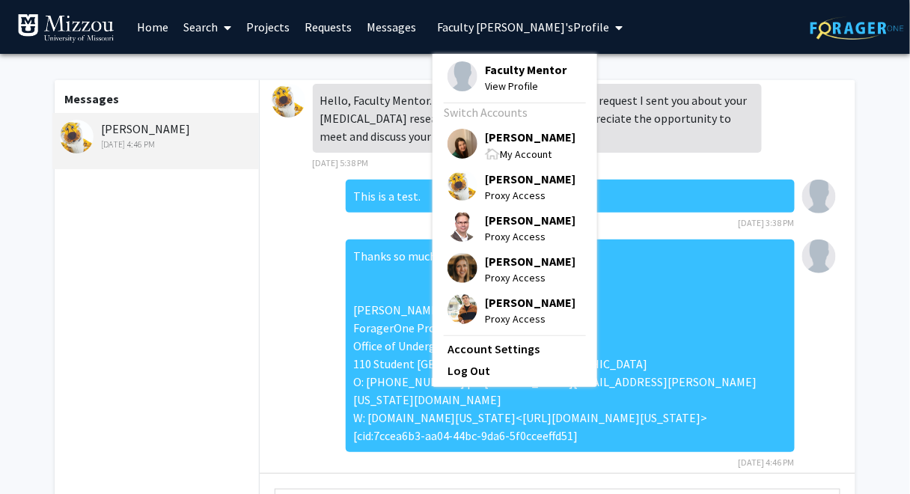
click at [521, 138] on span "[PERSON_NAME]" at bounding box center [530, 137] width 91 height 16
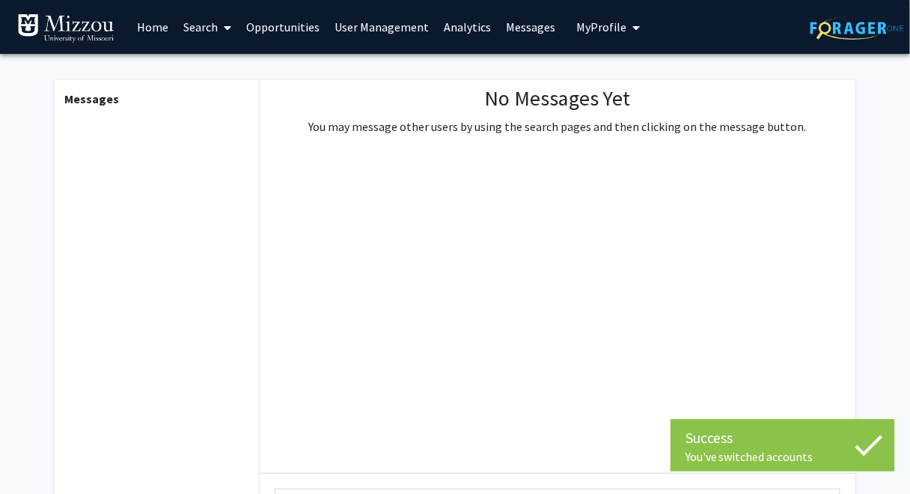
click at [457, 28] on link "Analytics" at bounding box center [467, 27] width 62 height 52
